Goal: Task Accomplishment & Management: Use online tool/utility

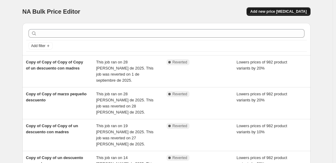
click at [274, 12] on span "Add new price [MEDICAL_DATA]" at bounding box center [279, 11] width 56 height 5
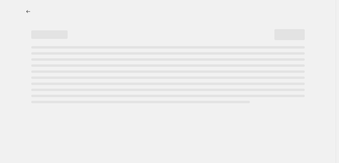
select select "percentage"
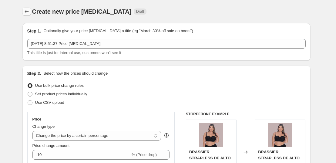
click at [28, 10] on icon "Price change jobs" at bounding box center [27, 12] width 6 height 6
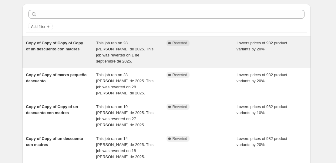
scroll to position [20, 0]
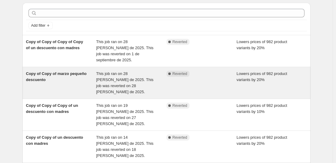
click at [139, 71] on span "This job ran on 28 [PERSON_NAME] de 2025. This job was reverted on 28 [PERSON_N…" at bounding box center [124, 82] width 57 height 23
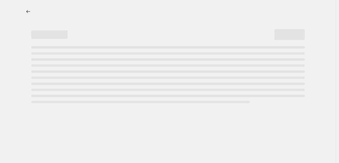
select select "percentage"
select select "collection"
select select "not_equal"
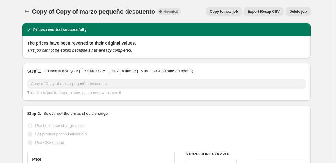
click at [226, 14] on button "Copy to new job" at bounding box center [224, 11] width 36 height 9
select select "percentage"
select select "collection"
select select "not_equal"
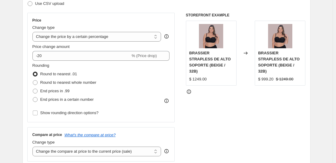
scroll to position [101, 0]
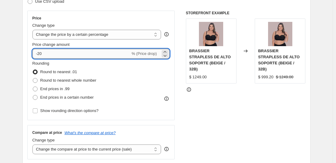
click at [71, 55] on input "-20" at bounding box center [81, 54] width 98 height 10
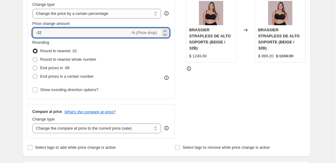
scroll to position [111, 0]
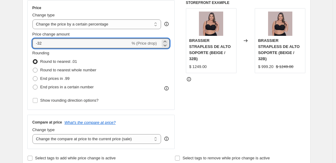
type input "-32"
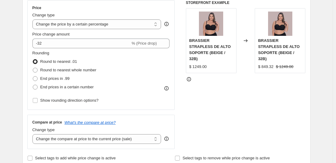
drag, startPoint x: 23, startPoint y: 84, endPoint x: -74, endPoint y: 86, distance: 96.9
drag, startPoint x: -74, startPoint y: 86, endPoint x: 257, endPoint y: 106, distance: 331.6
click at [257, 106] on div "STOREFRONT EXAMPLE BRASSIER STRAPLESS DE ALTO SOPORTE (BEIGE / 32B) $ 1249.00 C…" at bounding box center [246, 74] width 120 height 149
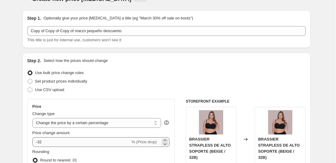
scroll to position [71, 0]
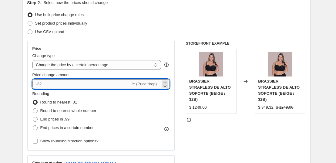
drag, startPoint x: 61, startPoint y: 82, endPoint x: 34, endPoint y: 81, distance: 27.4
click at [34, 81] on input "-32" at bounding box center [81, 84] width 98 height 10
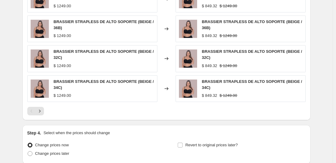
scroll to position [522, 0]
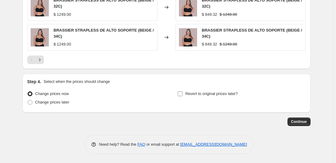
type input "-25"
click at [209, 93] on span "Revert to original prices later?" at bounding box center [212, 93] width 53 height 5
click at [183, 93] on input "Revert to original prices later?" at bounding box center [180, 93] width 5 height 5
checkbox input "true"
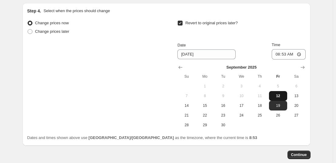
scroll to position [613, 0]
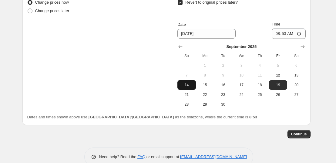
click at [191, 88] on button "14" at bounding box center [187, 85] width 18 height 10
type input "9/14/2025"
click at [191, 88] on button "14" at bounding box center [187, 85] width 18 height 10
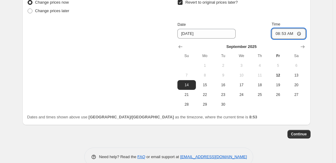
click at [285, 35] on input "08:53" at bounding box center [289, 34] width 34 height 10
type input "23:59"
click at [296, 134] on span "Continue" at bounding box center [300, 134] width 16 height 5
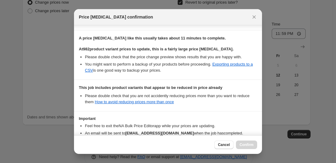
scroll to position [138, 0]
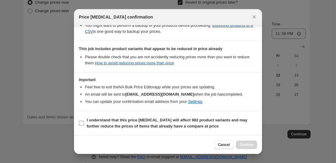
click at [84, 125] on input "I understand that this price change job will affect 982 product variants and ma…" at bounding box center [81, 123] width 5 height 5
checkbox input "true"
click at [244, 145] on span "Confirm" at bounding box center [247, 144] width 14 height 5
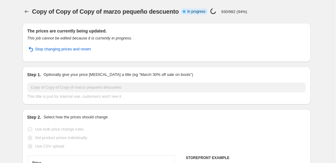
select select "percentage"
select select "collection"
select select "not_equal"
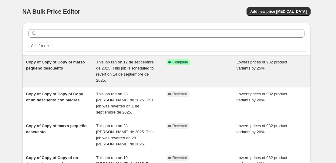
click at [133, 74] on span "This job ran on 12 de septiembre de 2025. This job is scheduled to revert on 14…" at bounding box center [125, 71] width 58 height 23
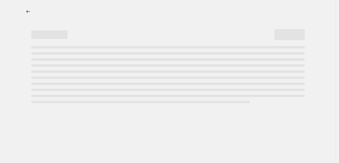
select select "percentage"
select select "collection"
select select "not_equal"
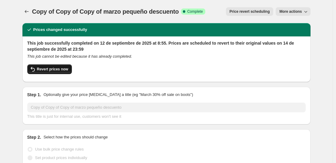
click at [59, 71] on span "Revert prices now" at bounding box center [52, 69] width 31 height 5
checkbox input "false"
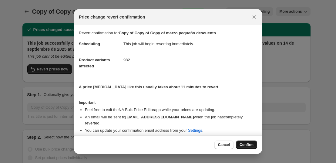
click at [243, 141] on button "Confirm" at bounding box center [246, 145] width 21 height 9
